Goal: Task Accomplishment & Management: Manage account settings

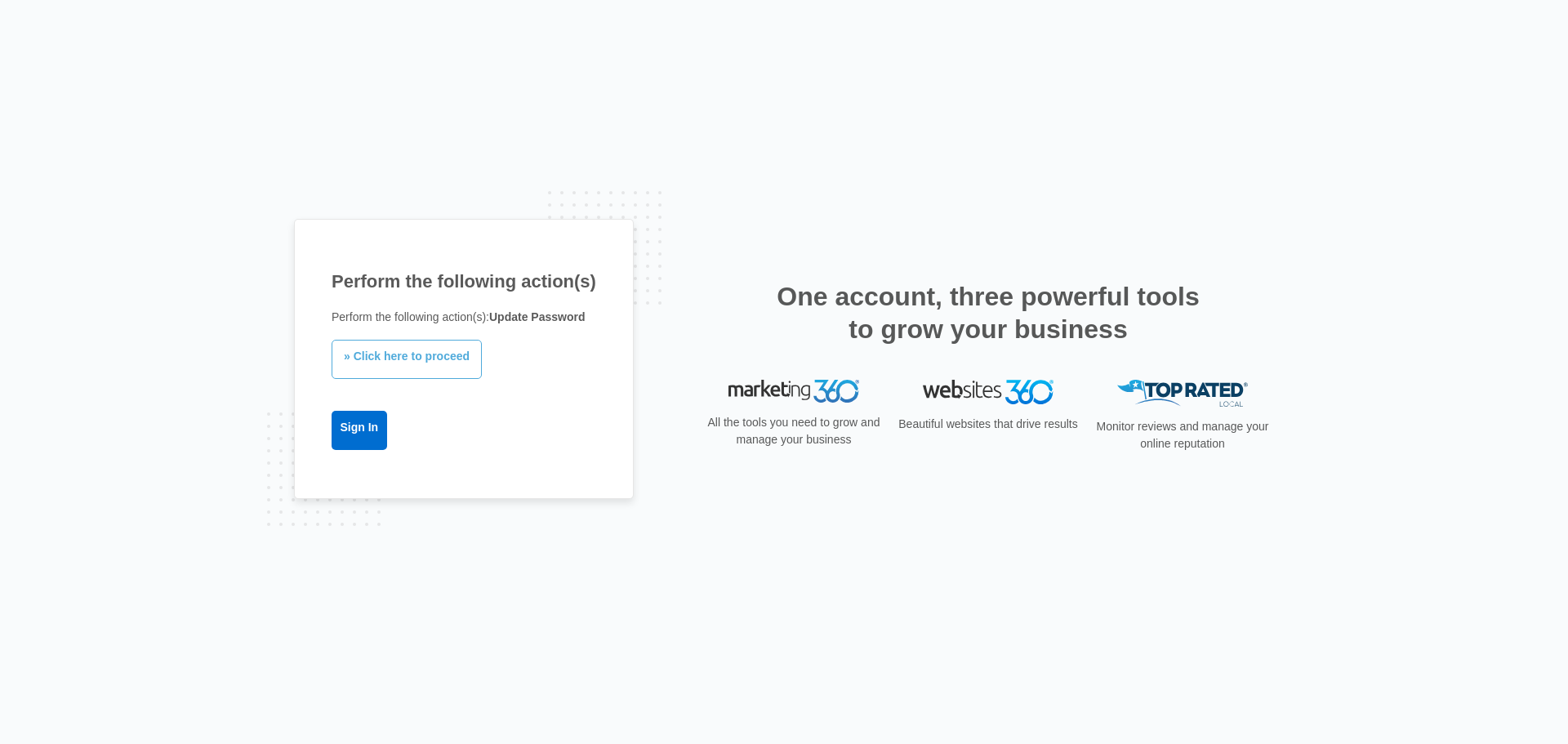
click at [436, 361] on link "» Click here to proceed" at bounding box center [406, 359] width 151 height 39
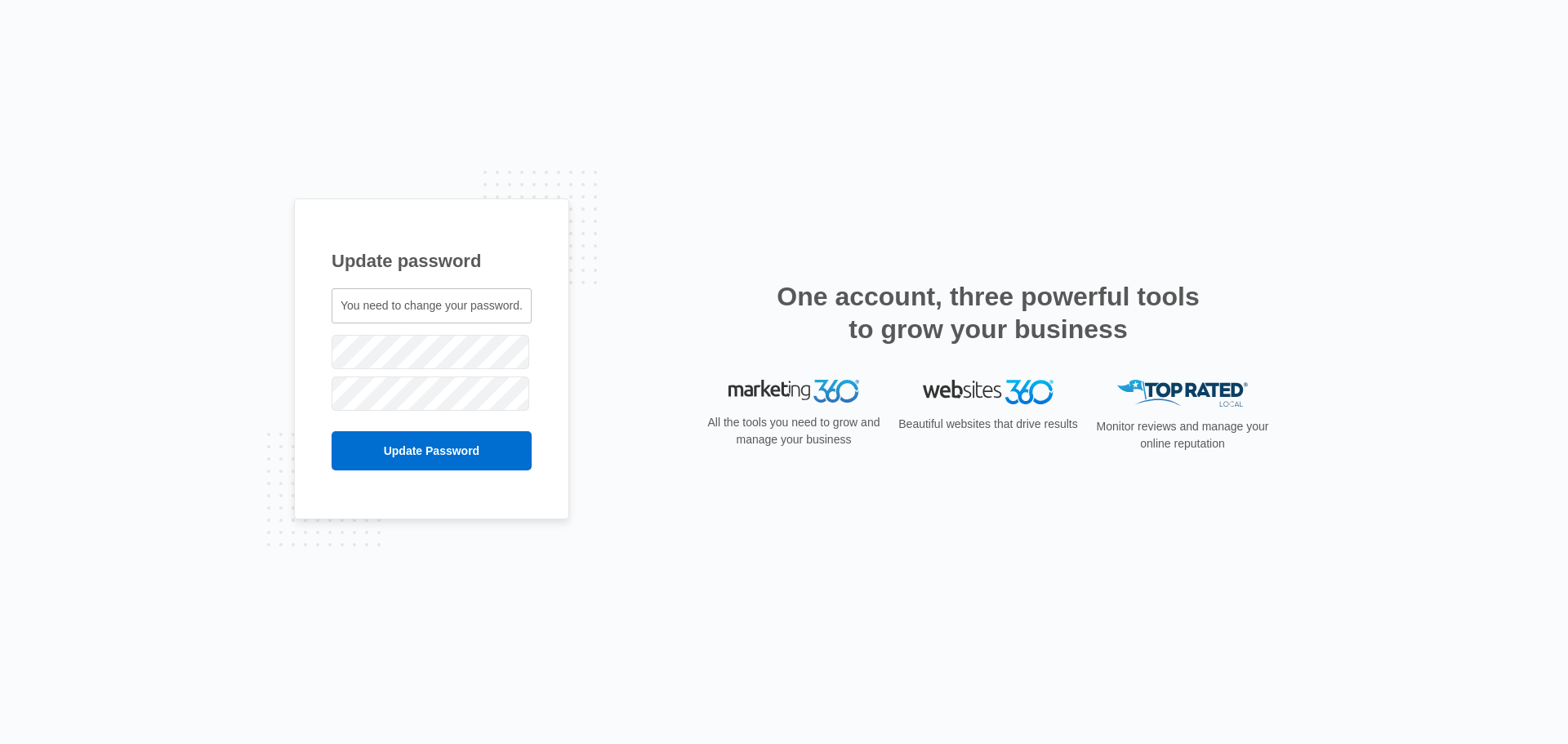
click at [0, 338] on div "Update password You need to change your password. jackson.grant@logicalposition…" at bounding box center [784, 372] width 1568 height 744
click at [384, 469] on input "Update Password" at bounding box center [431, 451] width 200 height 39
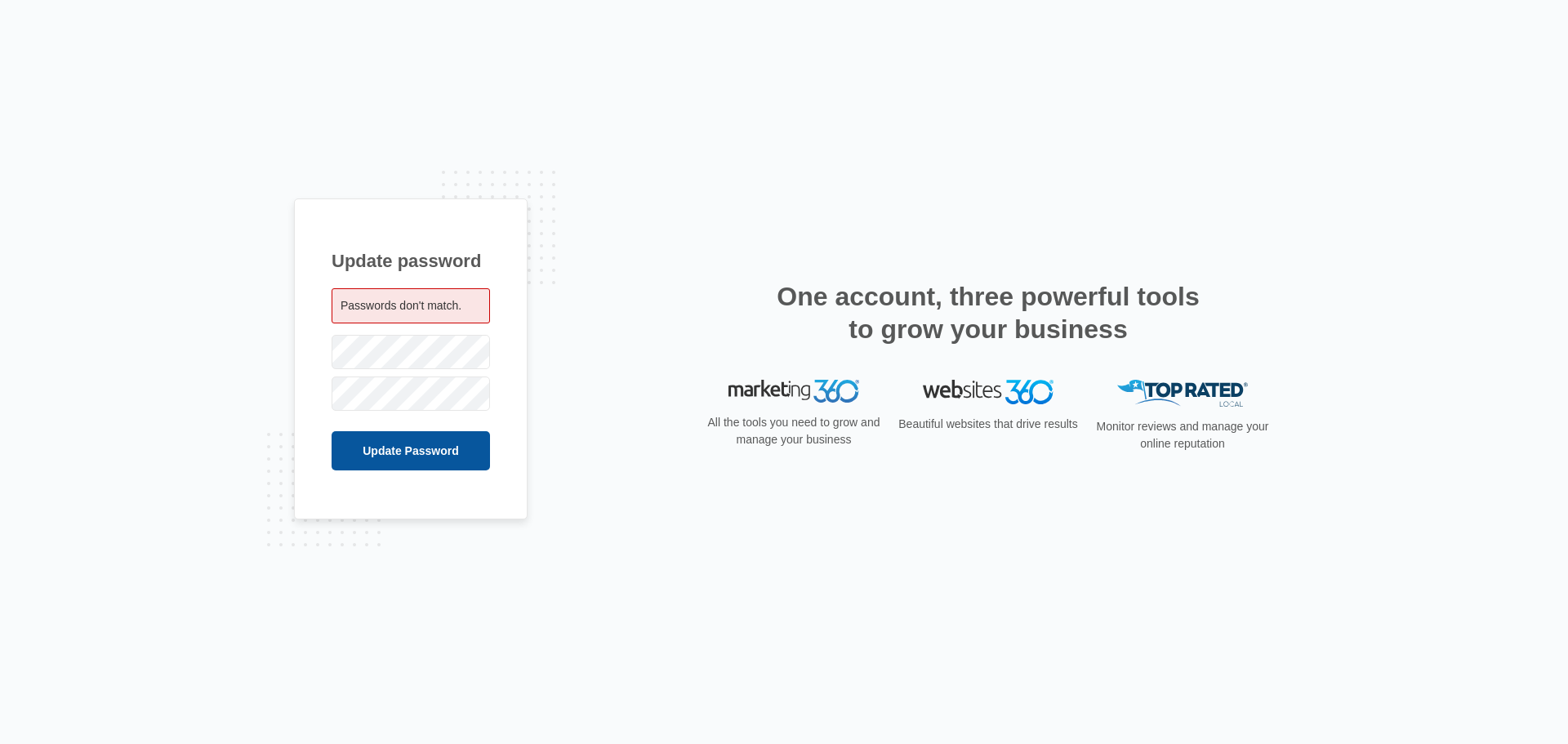
click at [404, 447] on input "Update Password" at bounding box center [410, 451] width 158 height 39
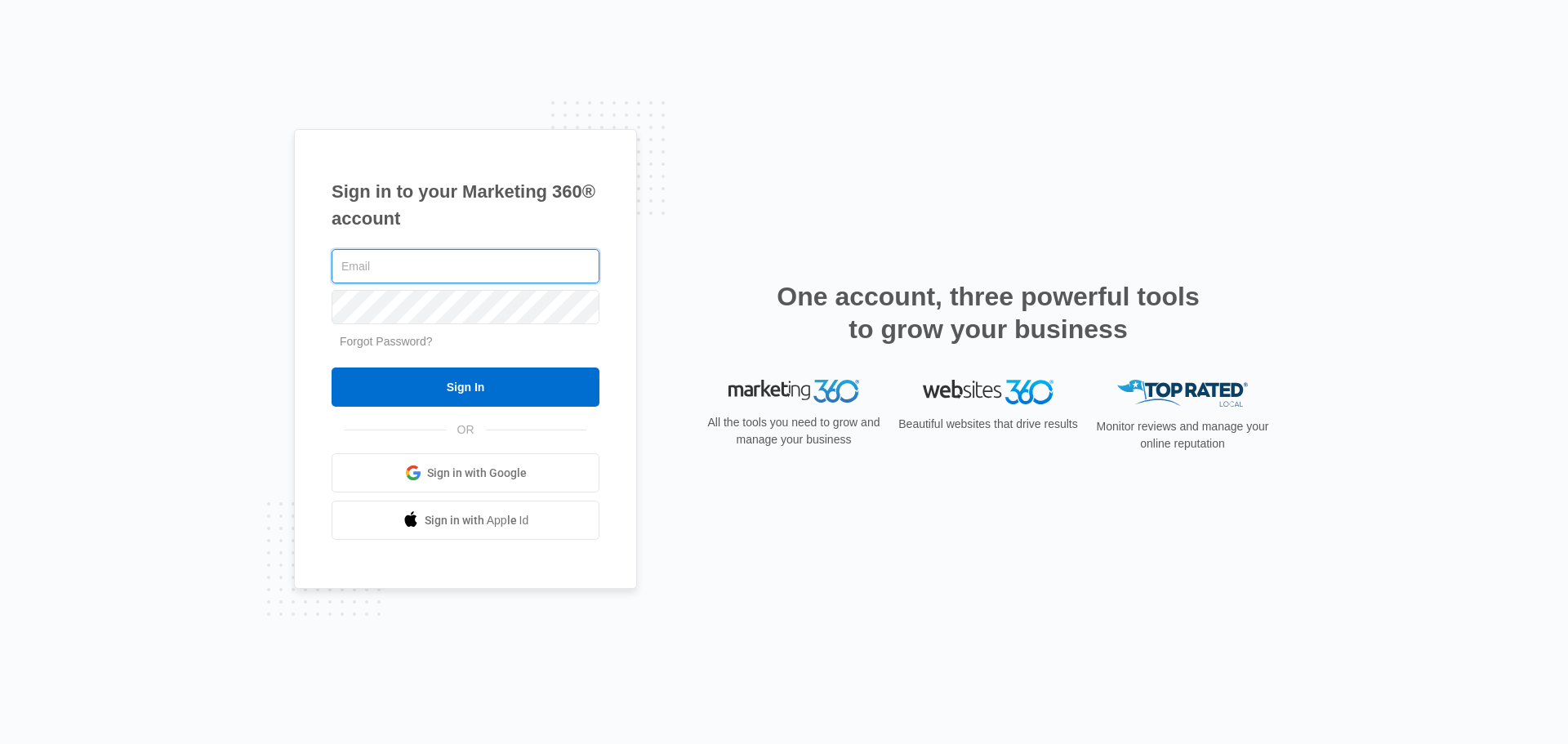
type input "jackson.grant@logicalposition.com"
click at [894, 158] on div "Sign in to your Marketing 360® account jackson.grant@logicalposition.com Forgot…" at bounding box center [783, 372] width 979 height 486
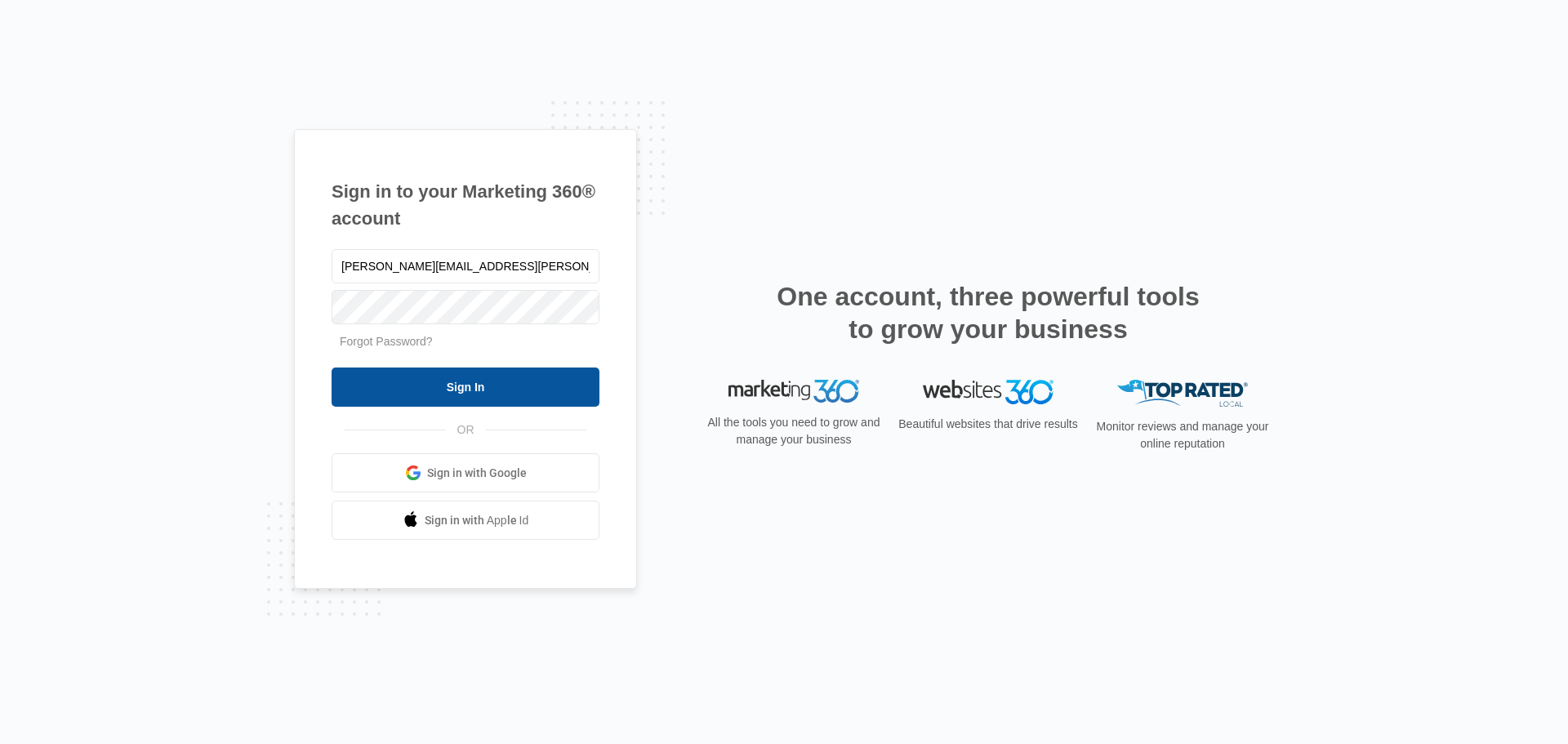
click at [468, 381] on input "Sign In" at bounding box center [465, 387] width 268 height 39
type input "[PERSON_NAME][EMAIL_ADDRESS][PERSON_NAME][DOMAIN_NAME]"
click at [452, 373] on input "Sign In" at bounding box center [465, 387] width 268 height 39
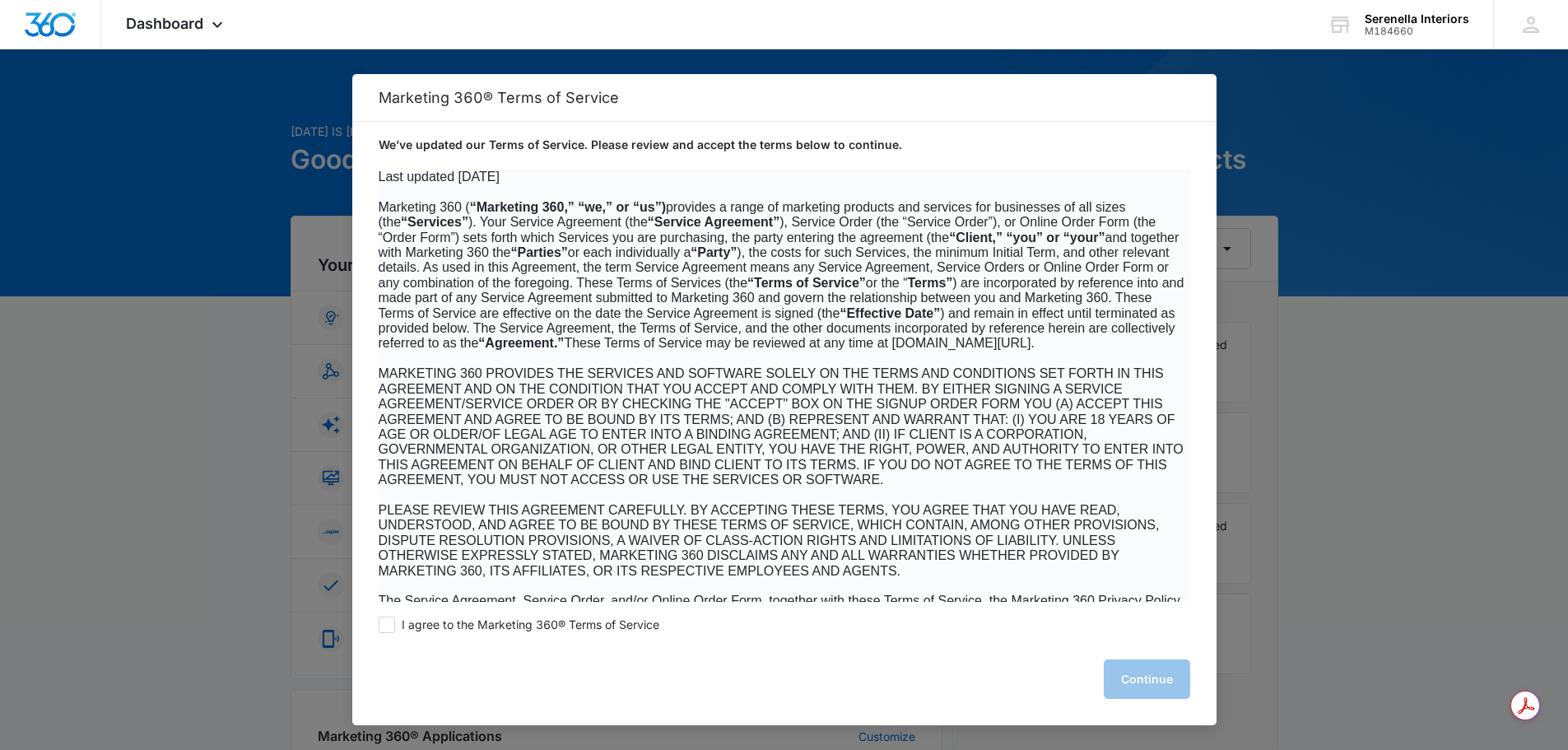
click at [704, 487] on span "MARKETING 360 PROVIDES THE SERVICES AND SOFTWARE SOLELY ON THE TERMS AND CONDIT…" at bounding box center [781, 427] width 806 height 120
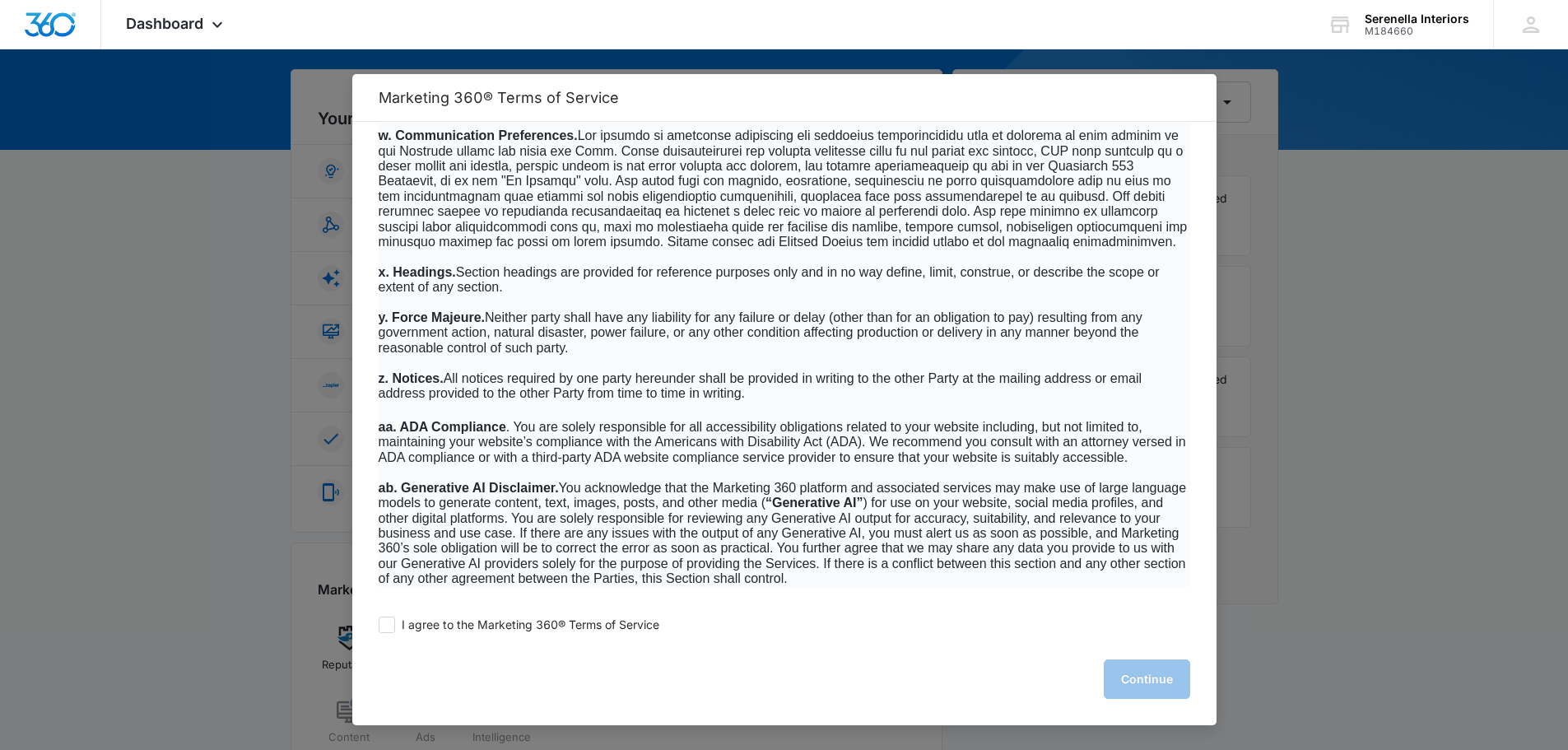
scroll to position [329, 0]
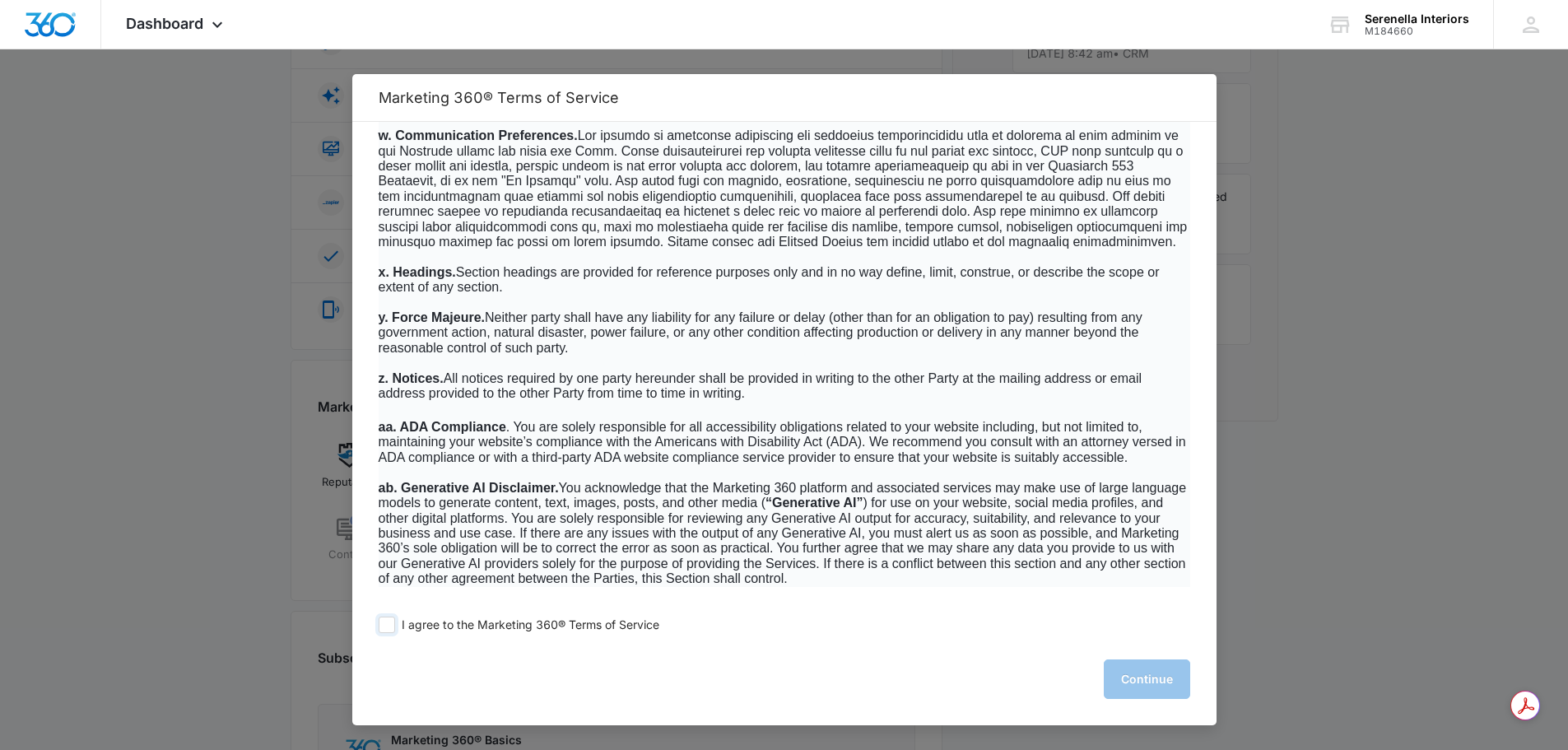
click at [387, 623] on span at bounding box center [387, 625] width 17 height 17
click at [387, 623] on input "I agree to the Marketing 360® Terms of Service" at bounding box center [387, 625] width 17 height 17
checkbox input "true"
click at [1147, 665] on button "Continue" at bounding box center [1147, 679] width 86 height 39
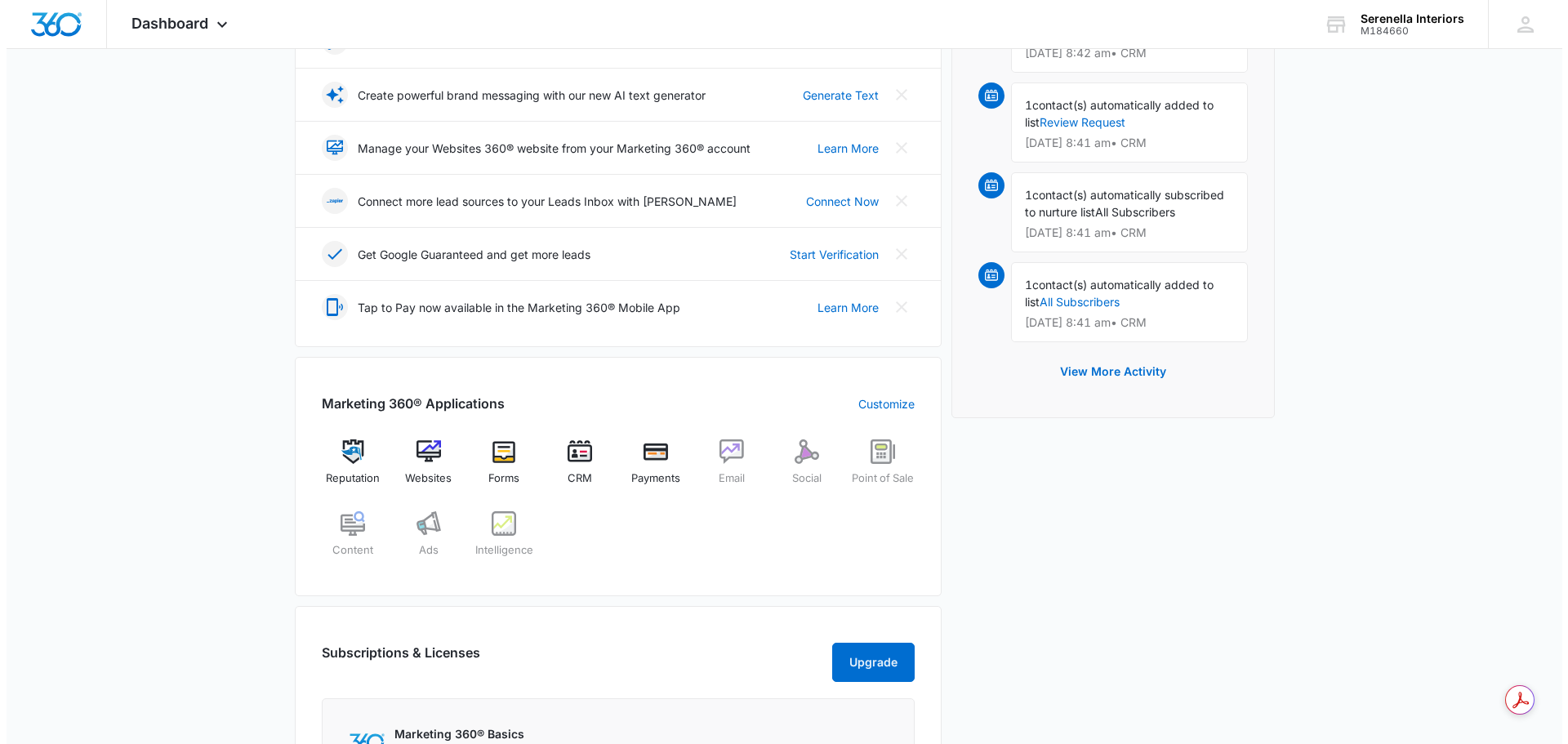
scroll to position [0, 0]
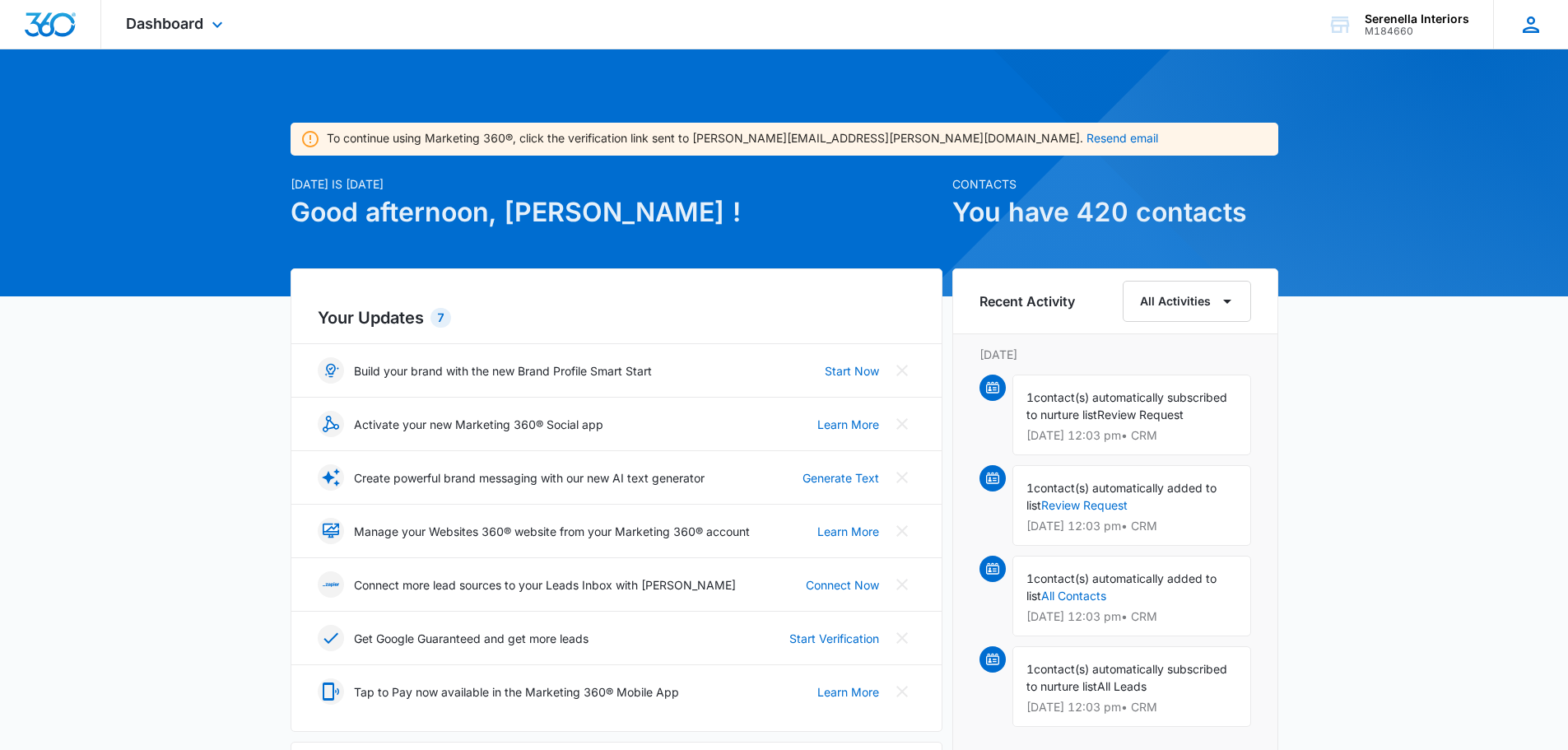
click at [1522, 23] on icon at bounding box center [1531, 24] width 24 height 24
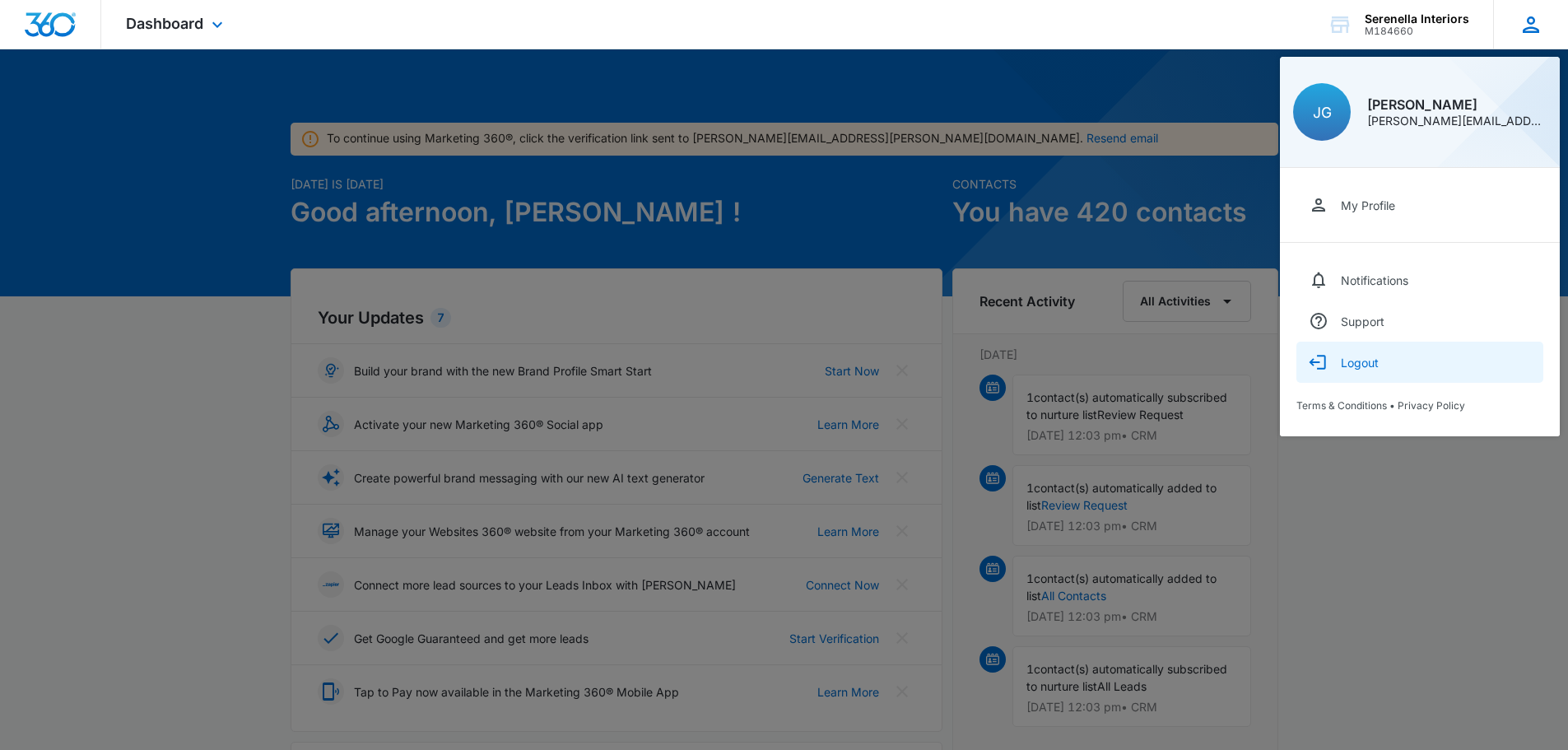
click at [1386, 370] on button "Logout" at bounding box center [1420, 362] width 247 height 41
